Goal: Task Accomplishment & Management: Manage account settings

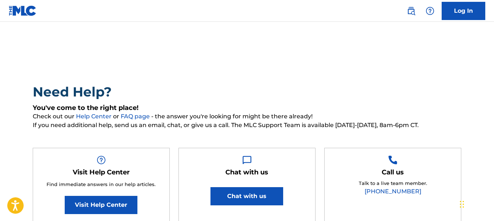
click at [465, 4] on link "Log In" at bounding box center [464, 11] width 44 height 18
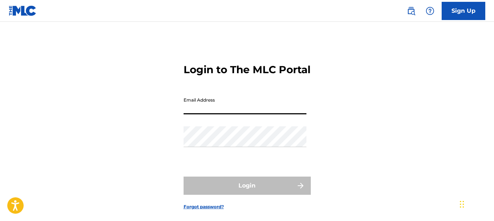
click at [246, 103] on input "Email Address" at bounding box center [245, 103] width 123 height 21
type input "bebesimon477@gmail.com"
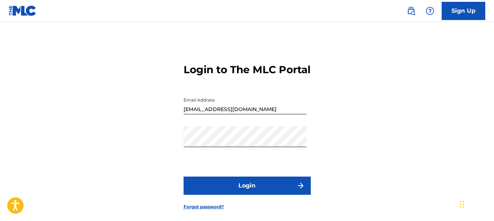
scroll to position [15, 0]
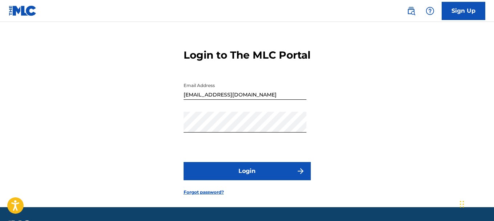
click at [275, 175] on button "Login" at bounding box center [247, 171] width 127 height 18
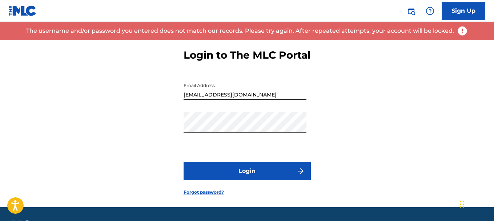
click at [209, 193] on link "Forgot password?" at bounding box center [204, 192] width 40 height 7
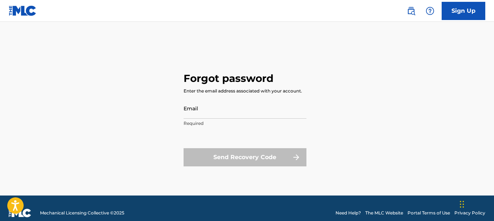
click at [409, 43] on div "Forgot password Enter the email address associated with your account. Email Req…" at bounding box center [247, 117] width 494 height 155
